Goal: Task Accomplishment & Management: Use online tool/utility

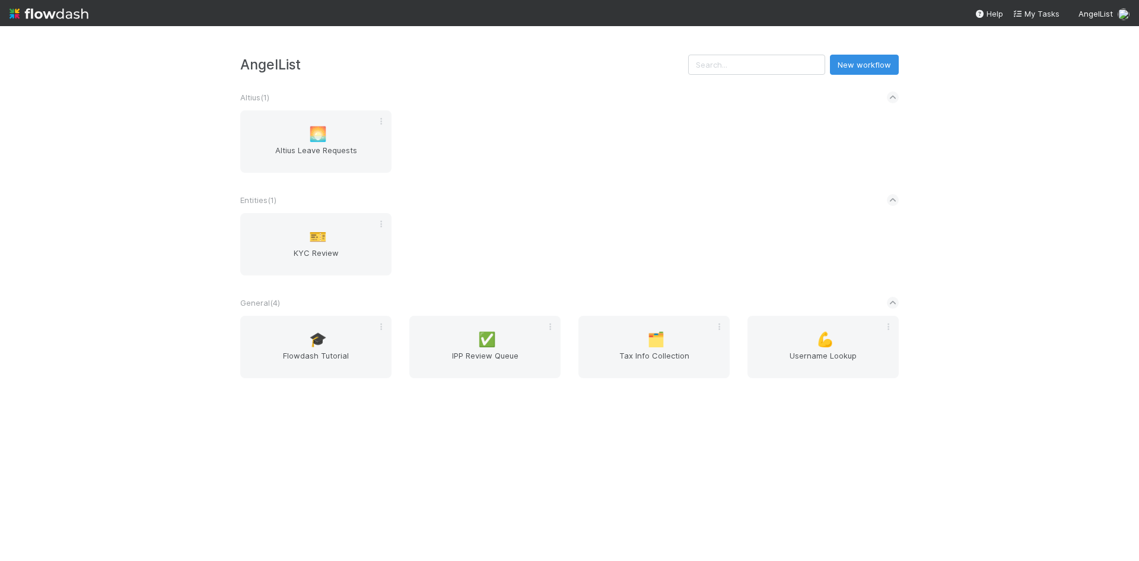
drag, startPoint x: 616, startPoint y: 191, endPoint x: 599, endPoint y: 205, distance: 21.5
click at [616, 191] on div "Entities ( 1 )" at bounding box center [569, 200] width 659 height 26
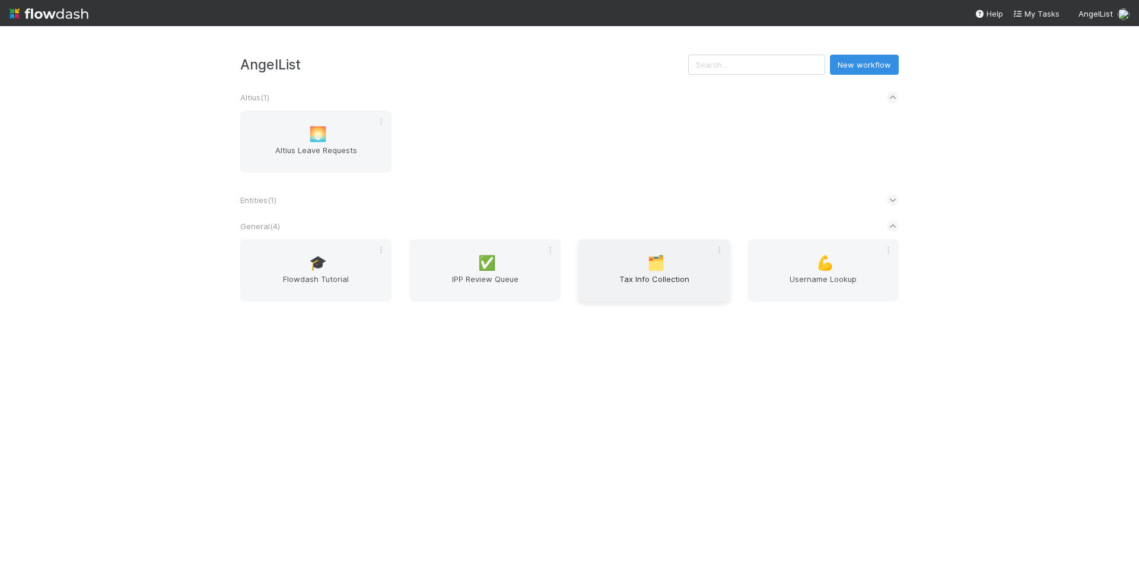
click at [676, 282] on span "Tax Info Collection" at bounding box center [654, 285] width 142 height 24
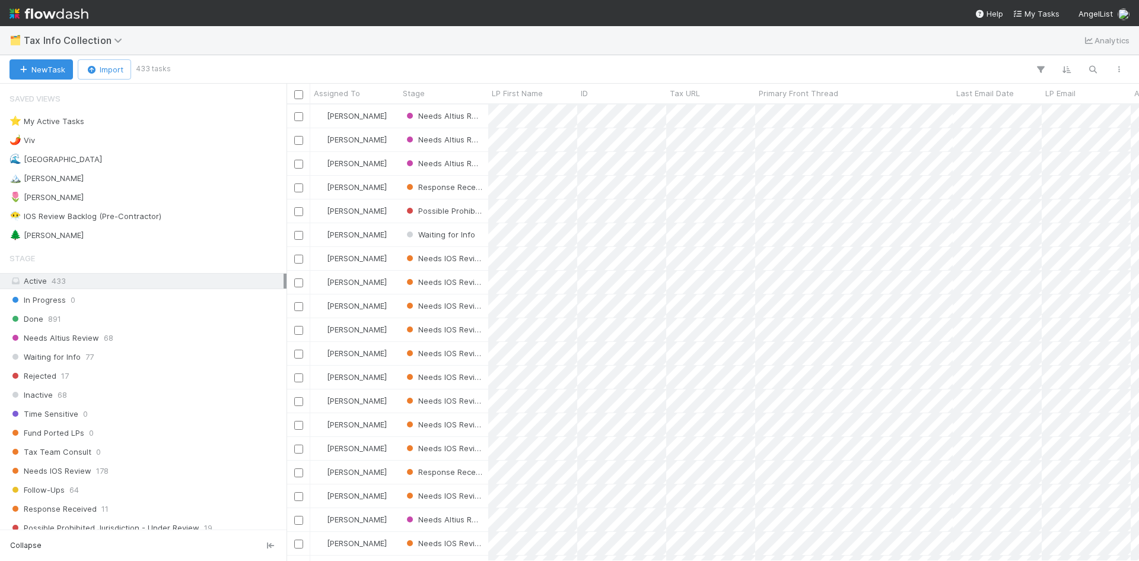
scroll to position [447, 844]
click at [67, 234] on div "🌲 [PERSON_NAME] 1" at bounding box center [146, 235] width 274 height 15
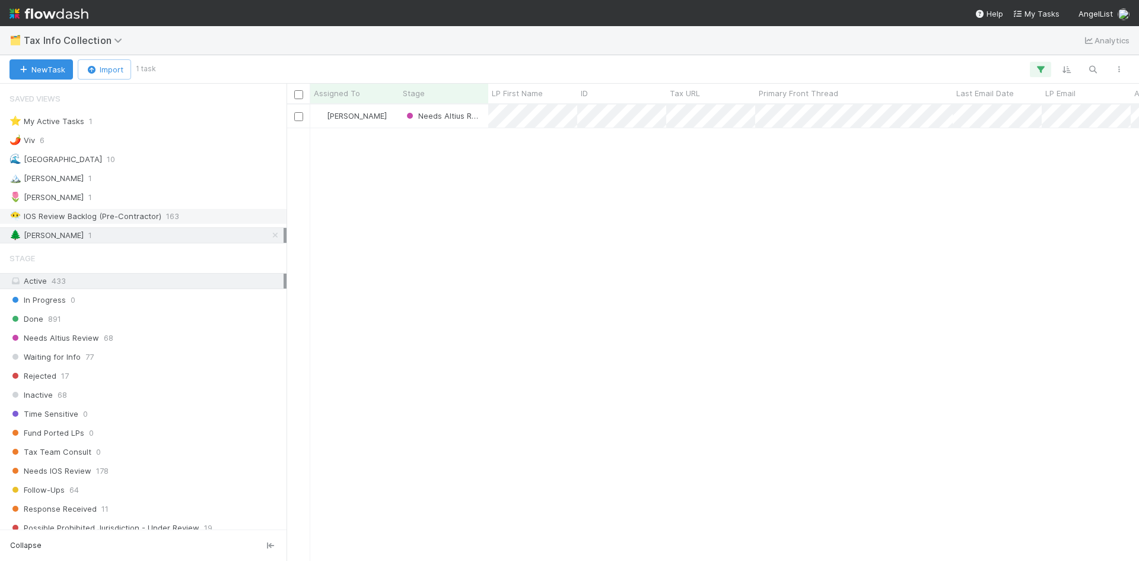
scroll to position [447, 844]
click at [115, 34] on span "Tax Info Collection" at bounding box center [76, 40] width 104 height 12
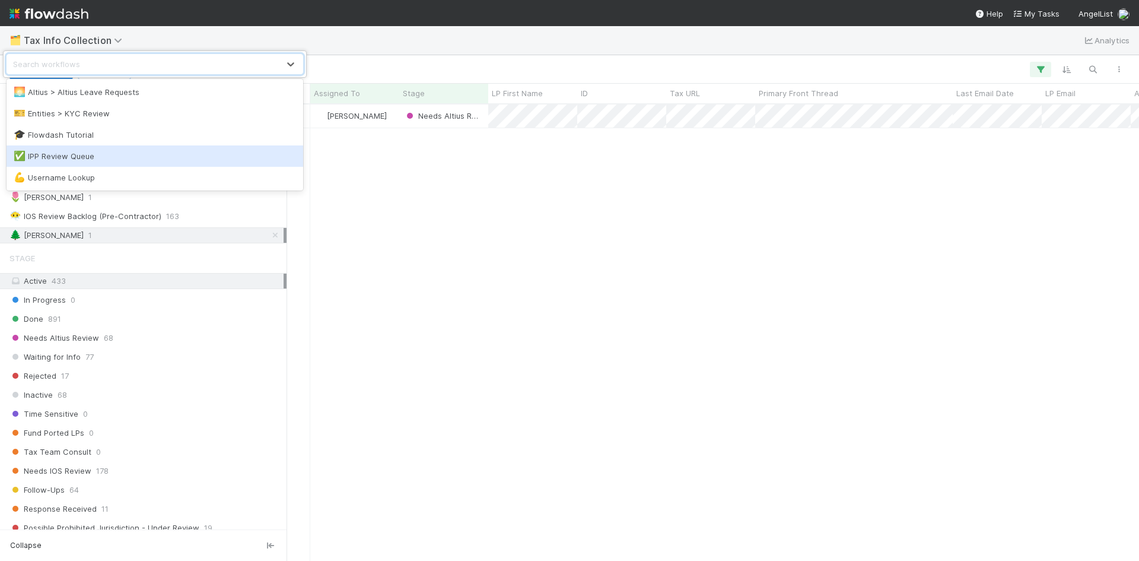
click at [63, 160] on div "✅ IPP Review Queue" at bounding box center [155, 156] width 282 height 12
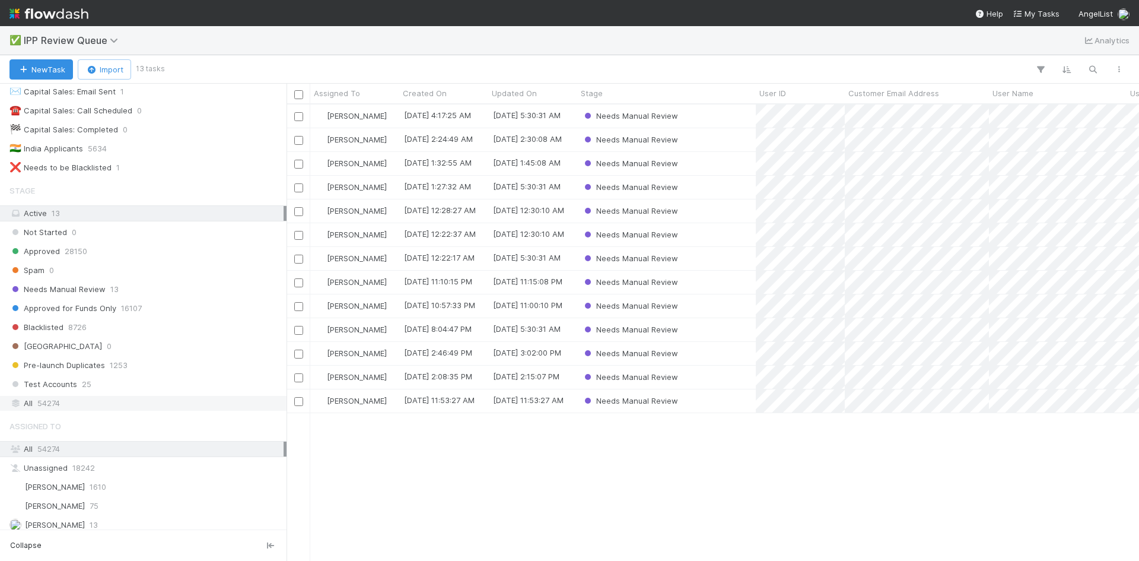
scroll to position [150, 0]
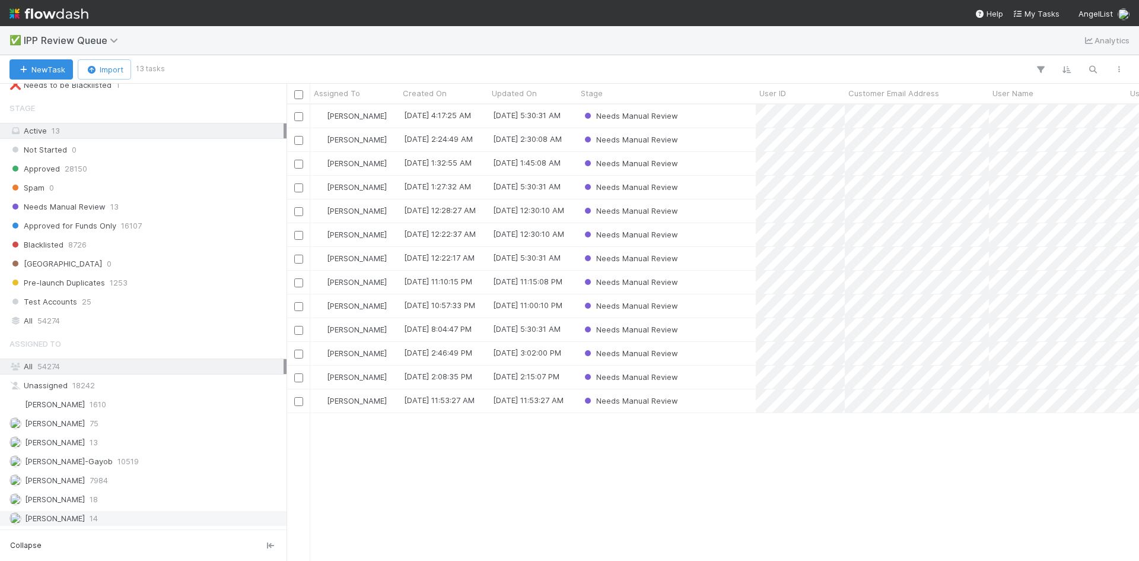
click at [111, 520] on div "[PERSON_NAME] VI 14" at bounding box center [146, 518] width 274 height 15
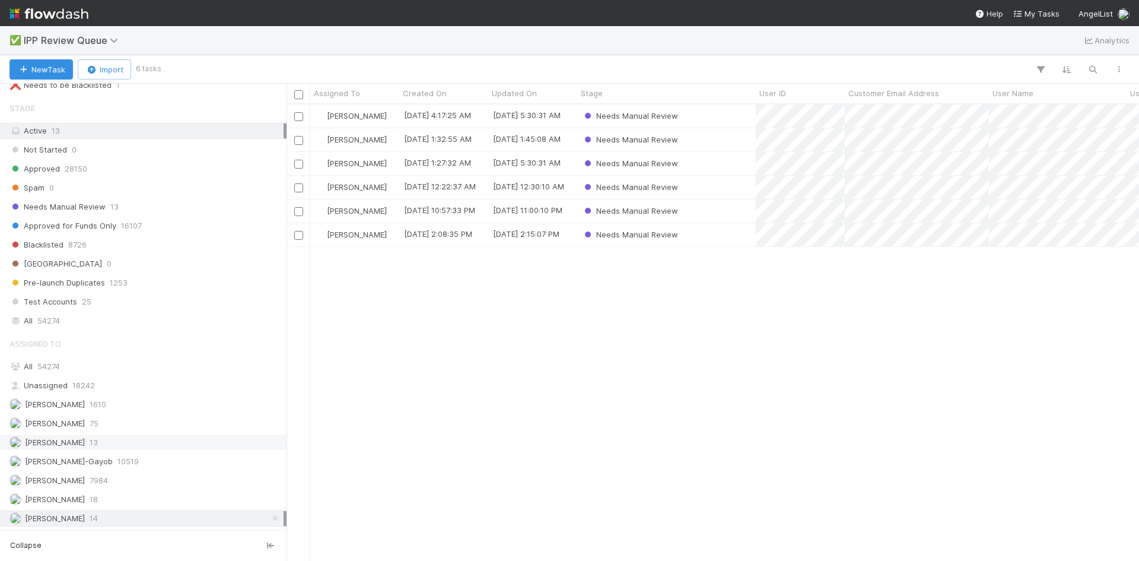
scroll to position [447, 844]
click at [783, 325] on div "[PERSON_NAME] VI [DATE] 4:17:25 AM [DATE] 5:30:31 AM Needs Manual Review [PERSO…" at bounding box center [713, 332] width 853 height 456
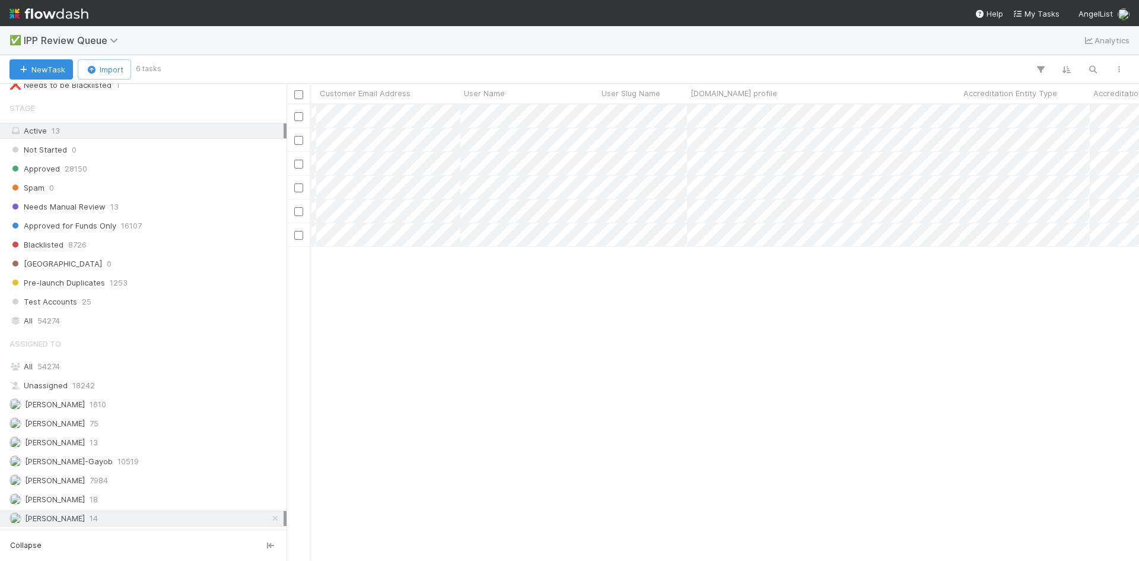
scroll to position [0, 0]
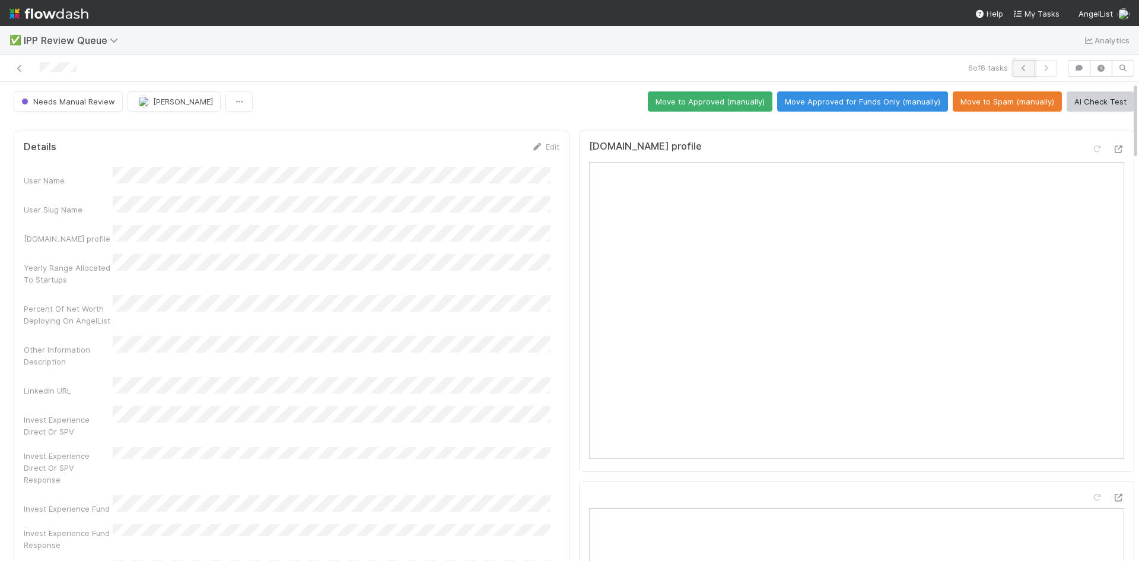
click at [1018, 69] on icon "button" at bounding box center [1024, 68] width 12 height 7
click at [14, 66] on icon at bounding box center [20, 69] width 12 height 8
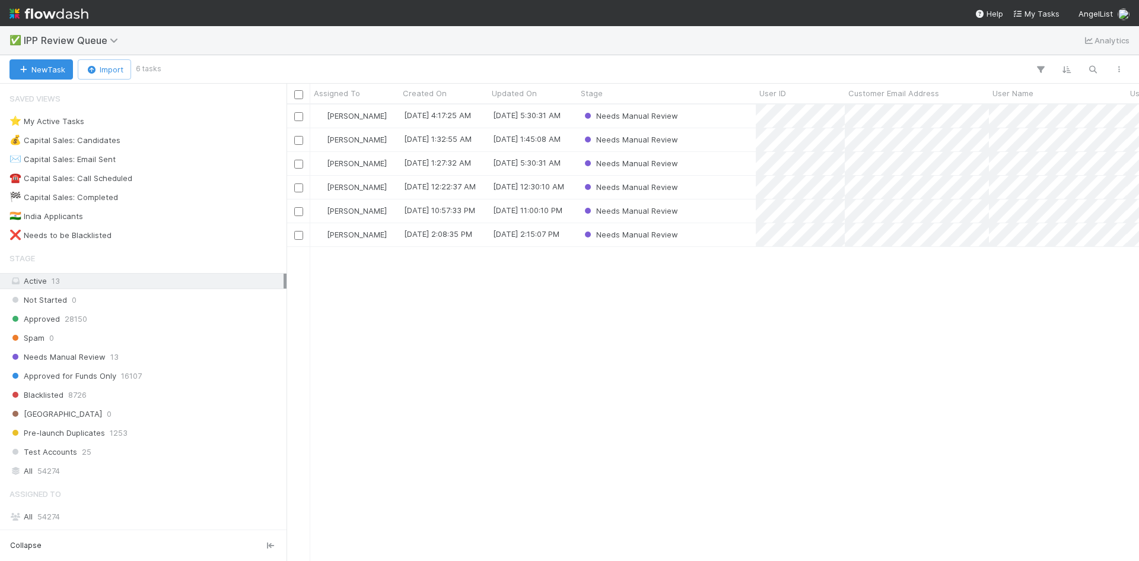
scroll to position [447, 844]
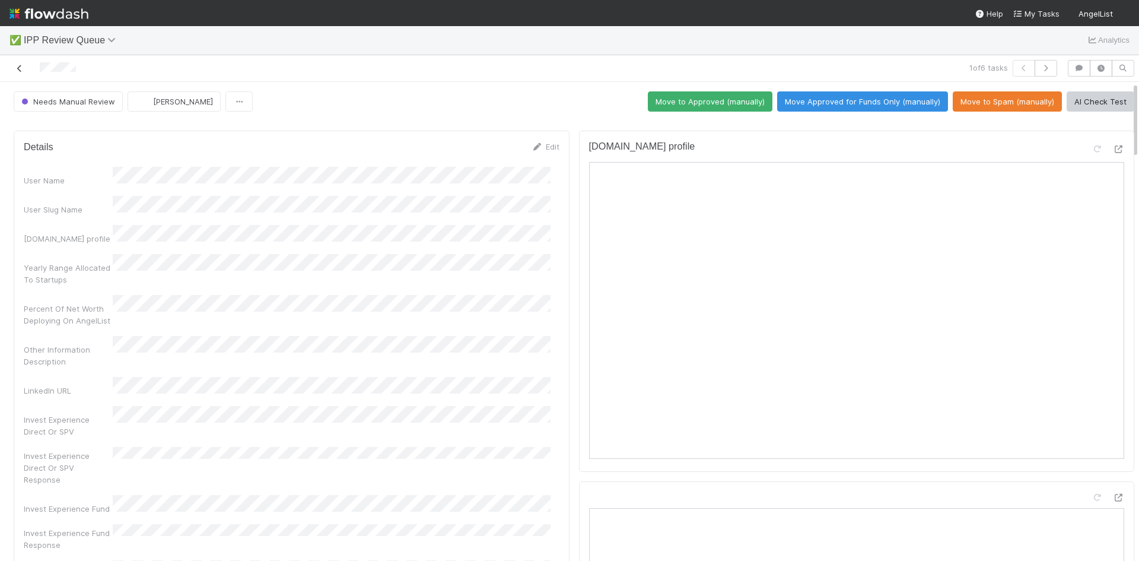
click at [17, 71] on icon at bounding box center [20, 69] width 12 height 8
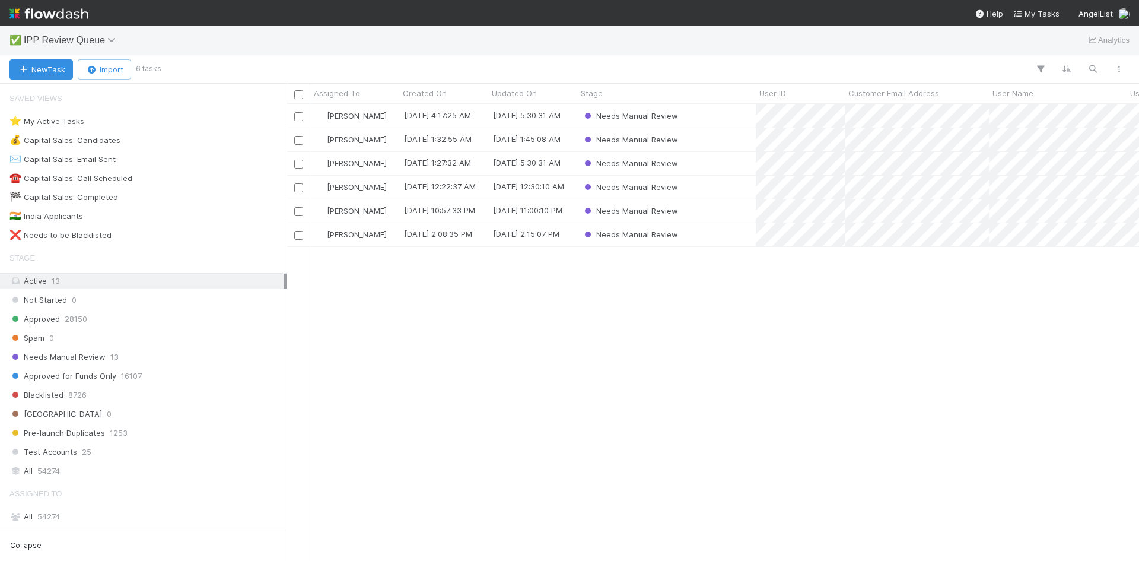
scroll to position [447, 844]
click at [421, 344] on div "[PERSON_NAME] VI [DATE] 4:17:25 AM [DATE] 5:30:31 AM Needs Manual Review [PERSO…" at bounding box center [713, 332] width 853 height 456
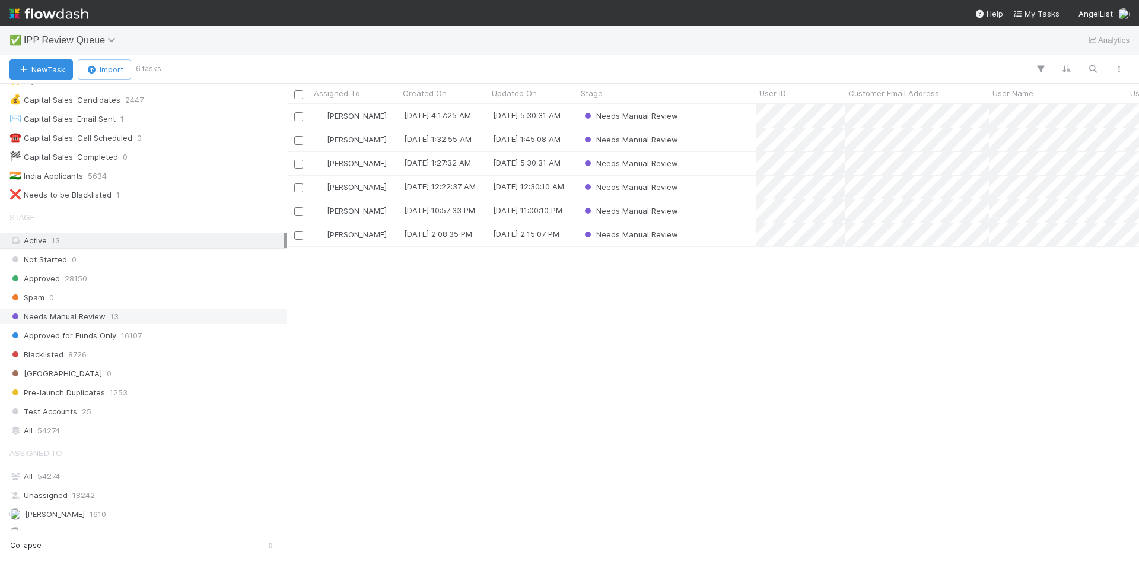
scroll to position [150, 0]
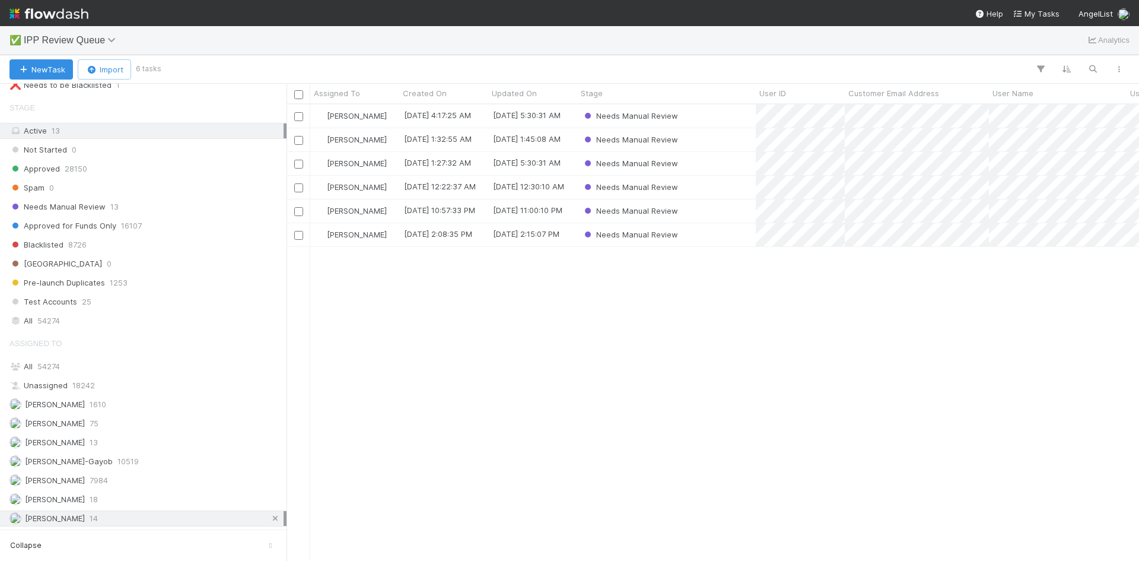
click at [269, 519] on icon at bounding box center [275, 518] width 12 height 8
click at [50, 446] on span "[PERSON_NAME]" at bounding box center [55, 441] width 60 height 9
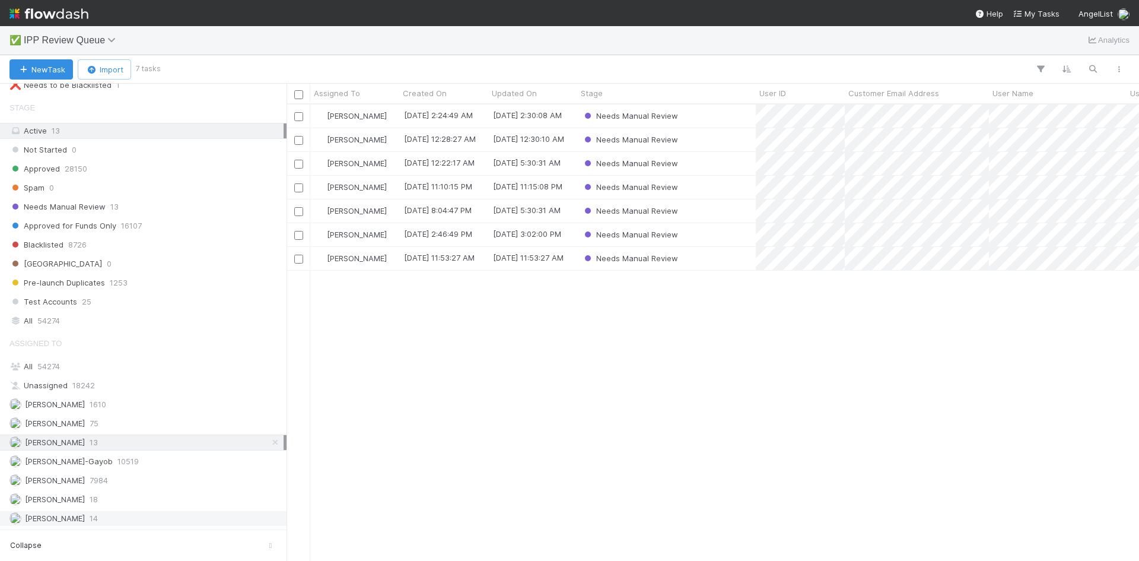
scroll to position [447, 844]
click at [360, 354] on div "Karen Jane Salcedo 8/28/25, 2:24:49 AM 8/28/25, 2:30:08 AM Needs Manual Review …" at bounding box center [713, 332] width 853 height 456
